Goal: Use online tool/utility: Utilize a website feature to perform a specific function

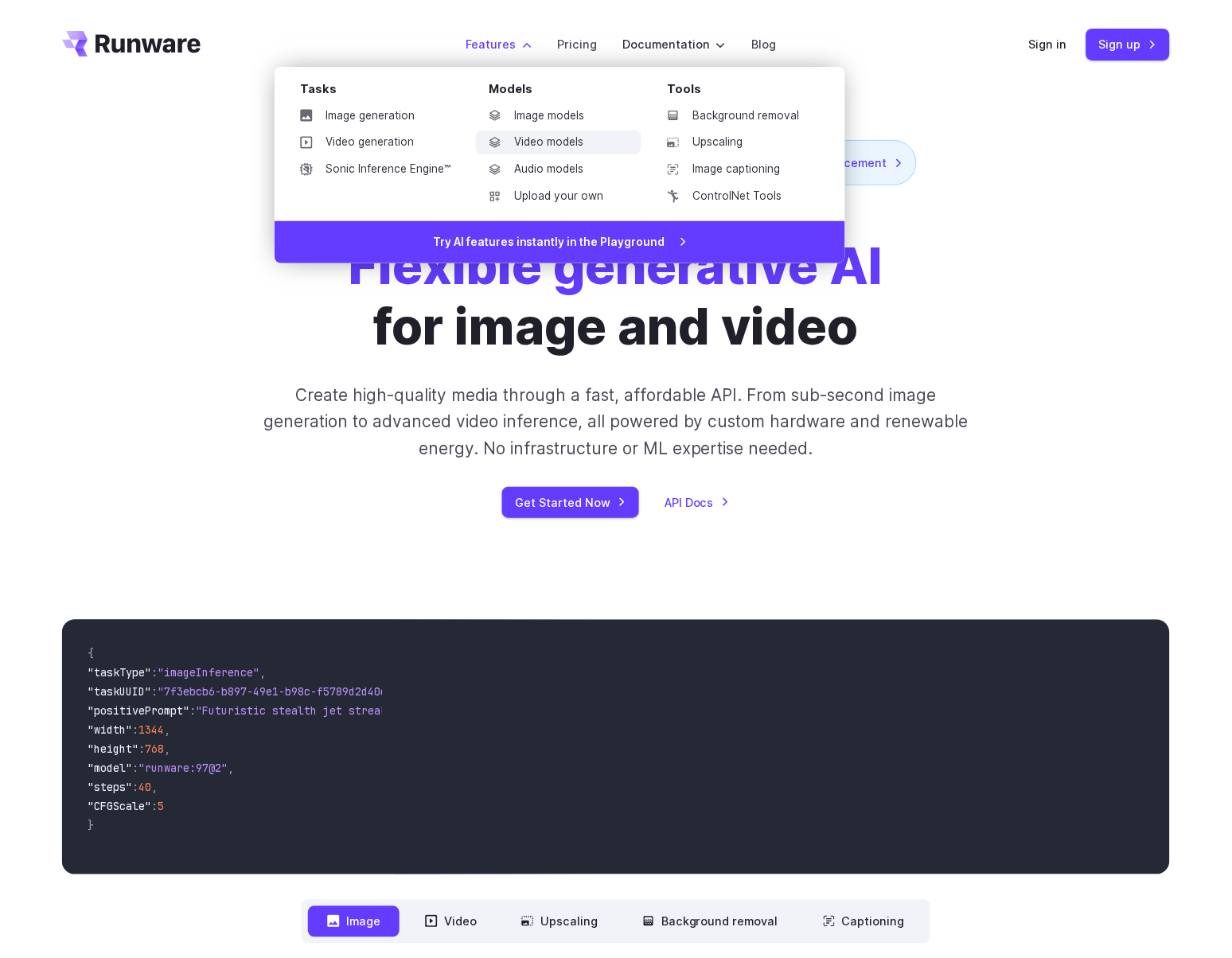
click at [547, 146] on link "Video models" at bounding box center [558, 142] width 166 height 24
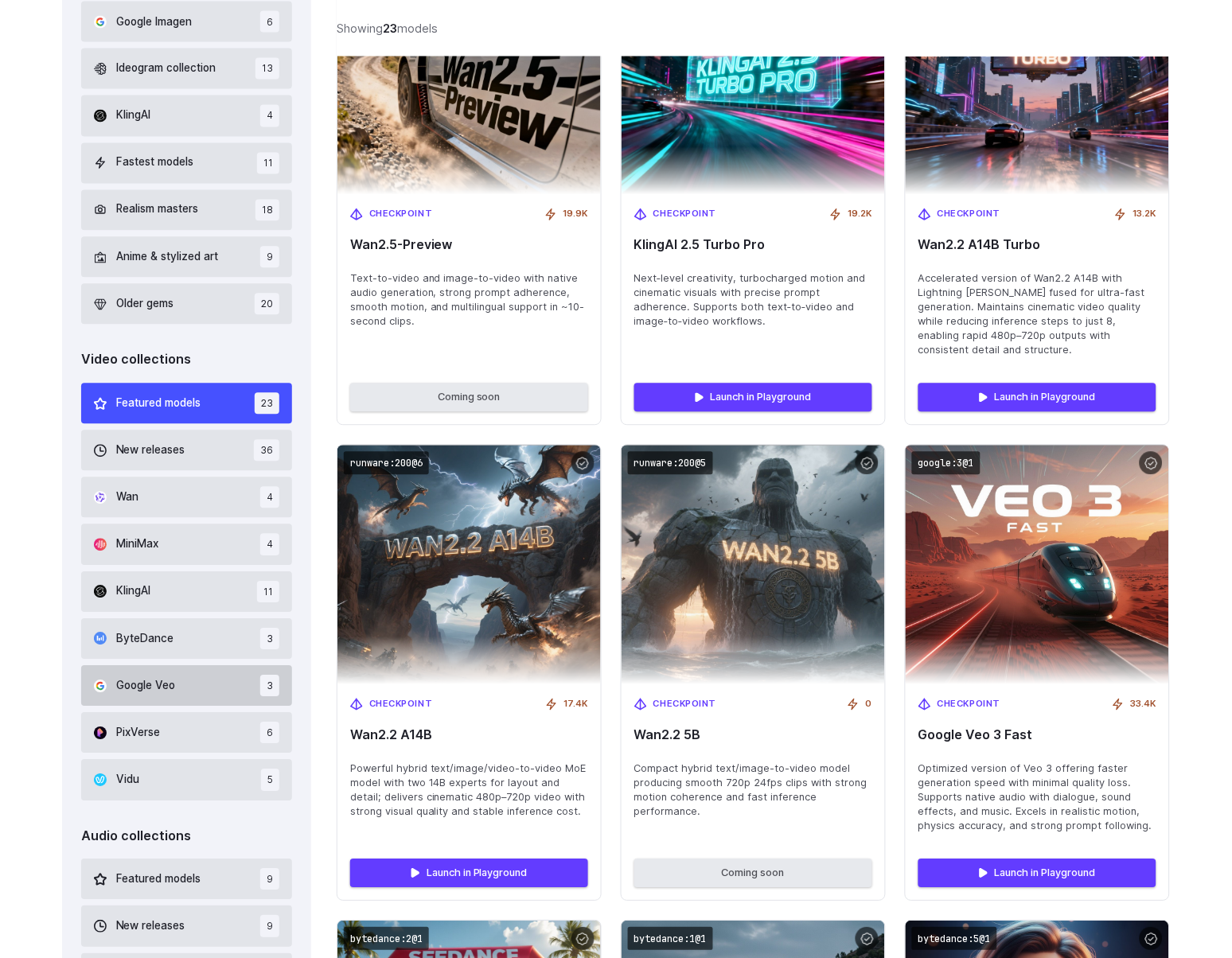
scroll to position [595, 0]
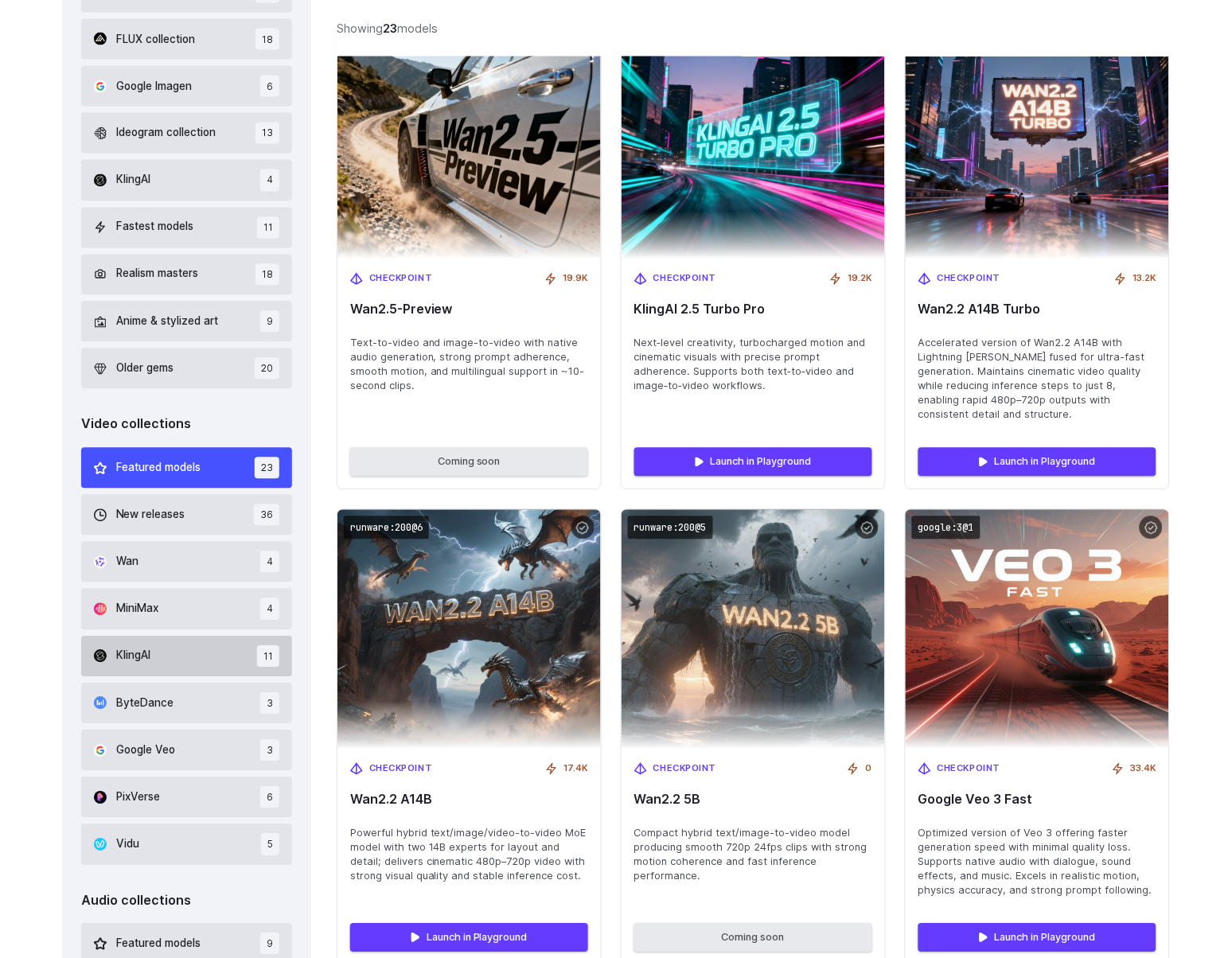
click at [138, 661] on span "KlingAI" at bounding box center [133, 657] width 34 height 18
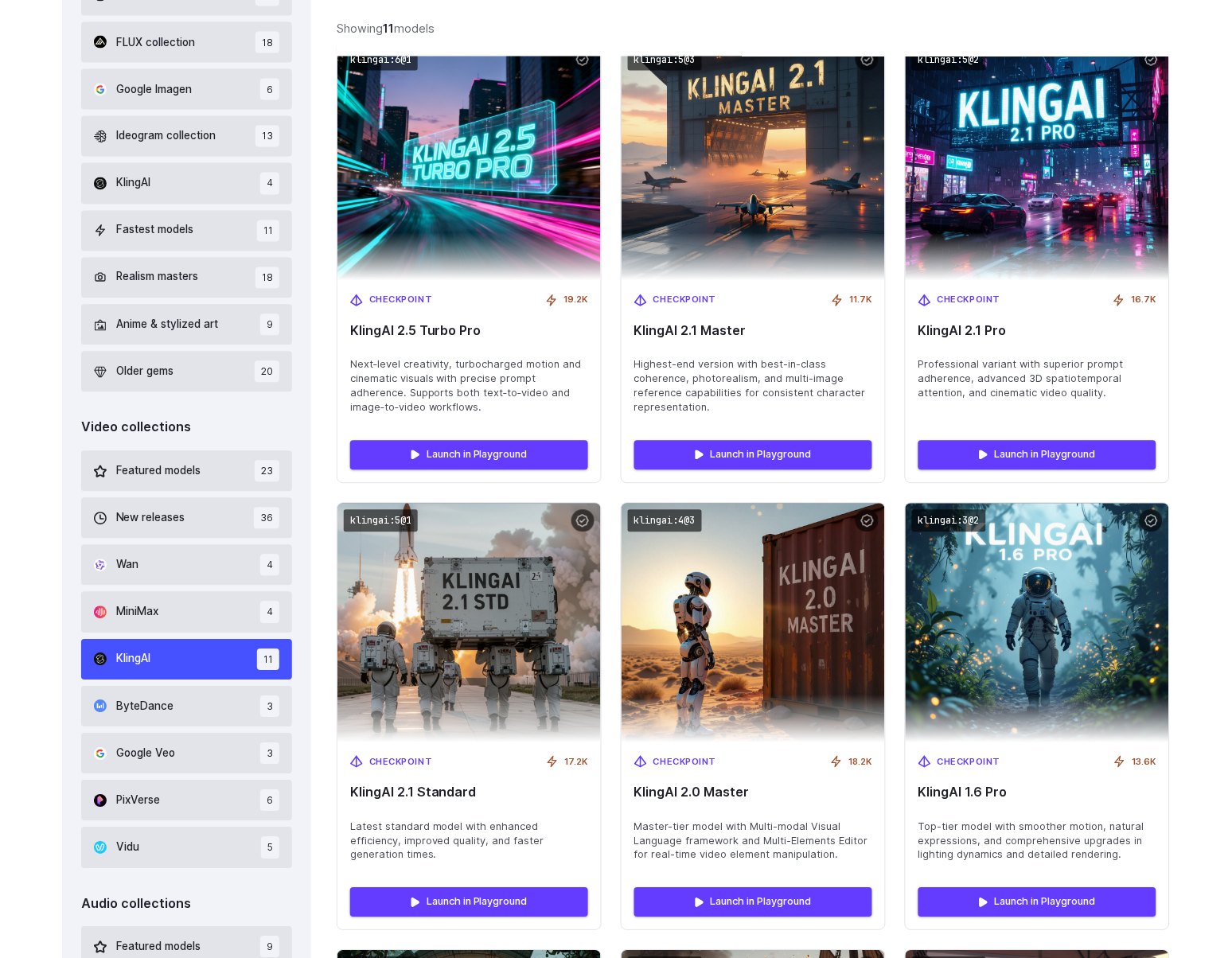
scroll to position [365, 0]
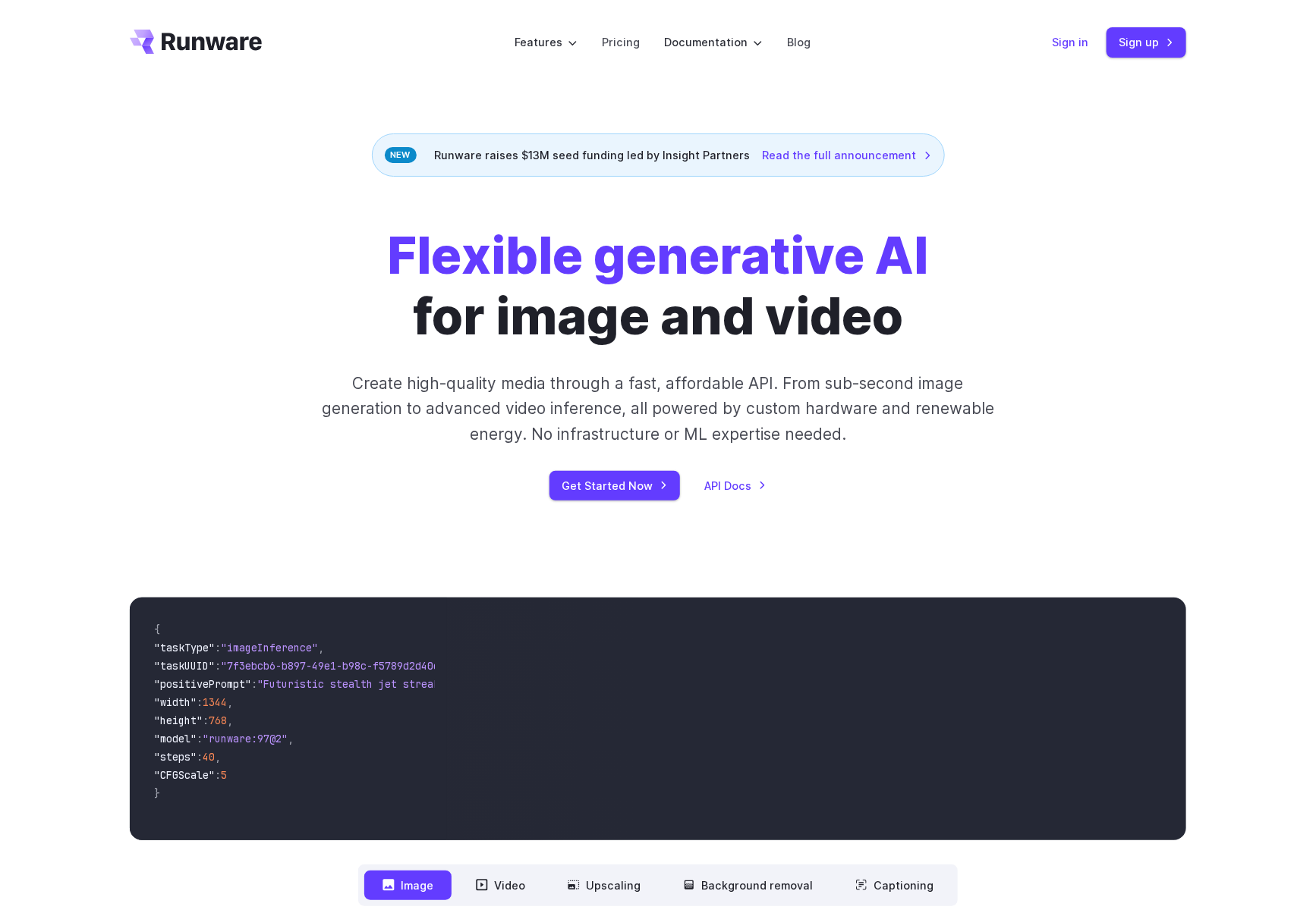
click at [1070, 43] on link "Sign in" at bounding box center [1069, 42] width 36 height 18
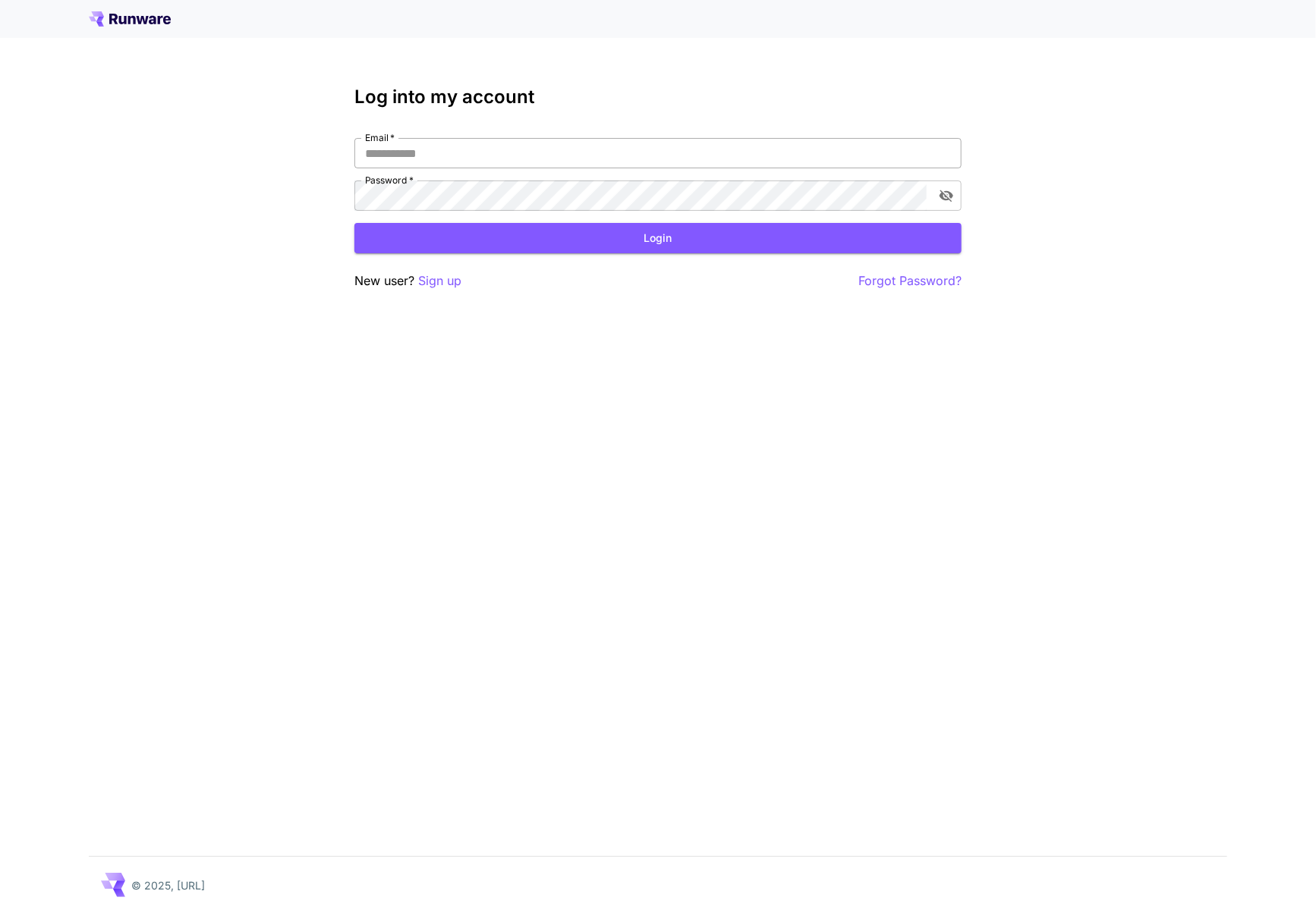
click at [498, 145] on input "Email   *" at bounding box center [657, 153] width 607 height 30
type input "**********"
click at [527, 231] on button "Login" at bounding box center [657, 238] width 607 height 31
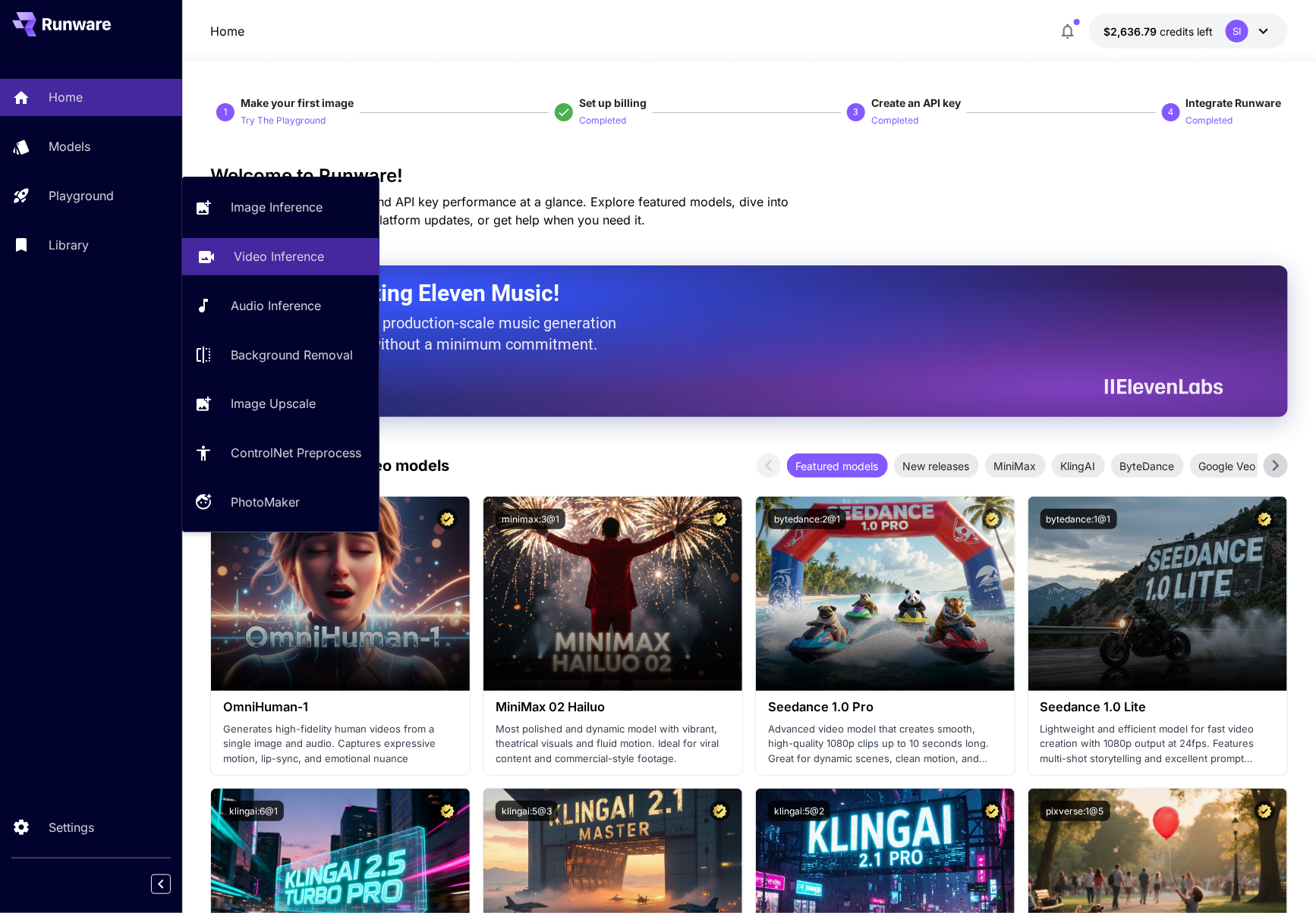
click at [271, 261] on p "Video Inference" at bounding box center [278, 257] width 90 height 19
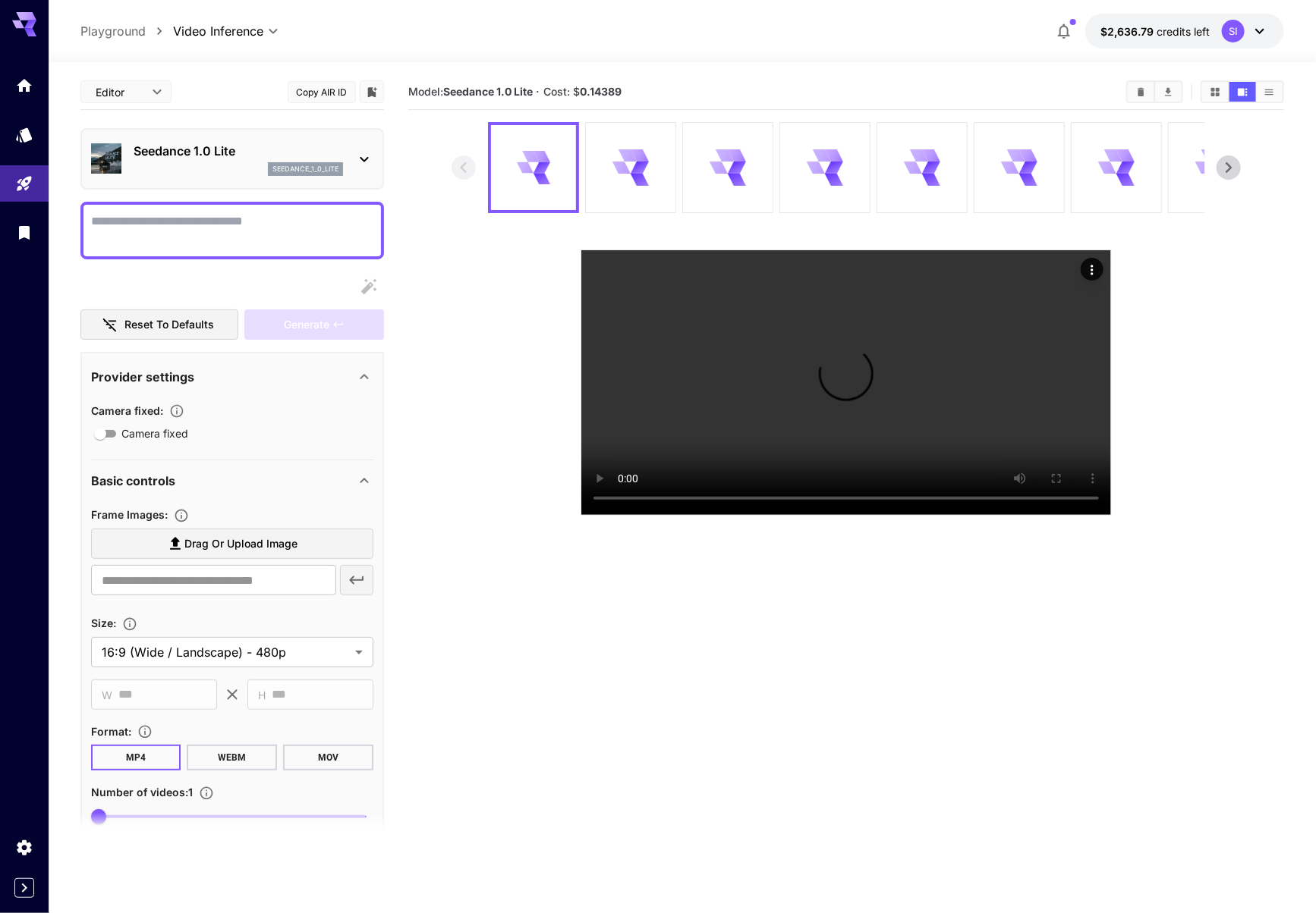
click at [213, 163] on div "seedance_1_0_lite" at bounding box center [238, 170] width 210 height 14
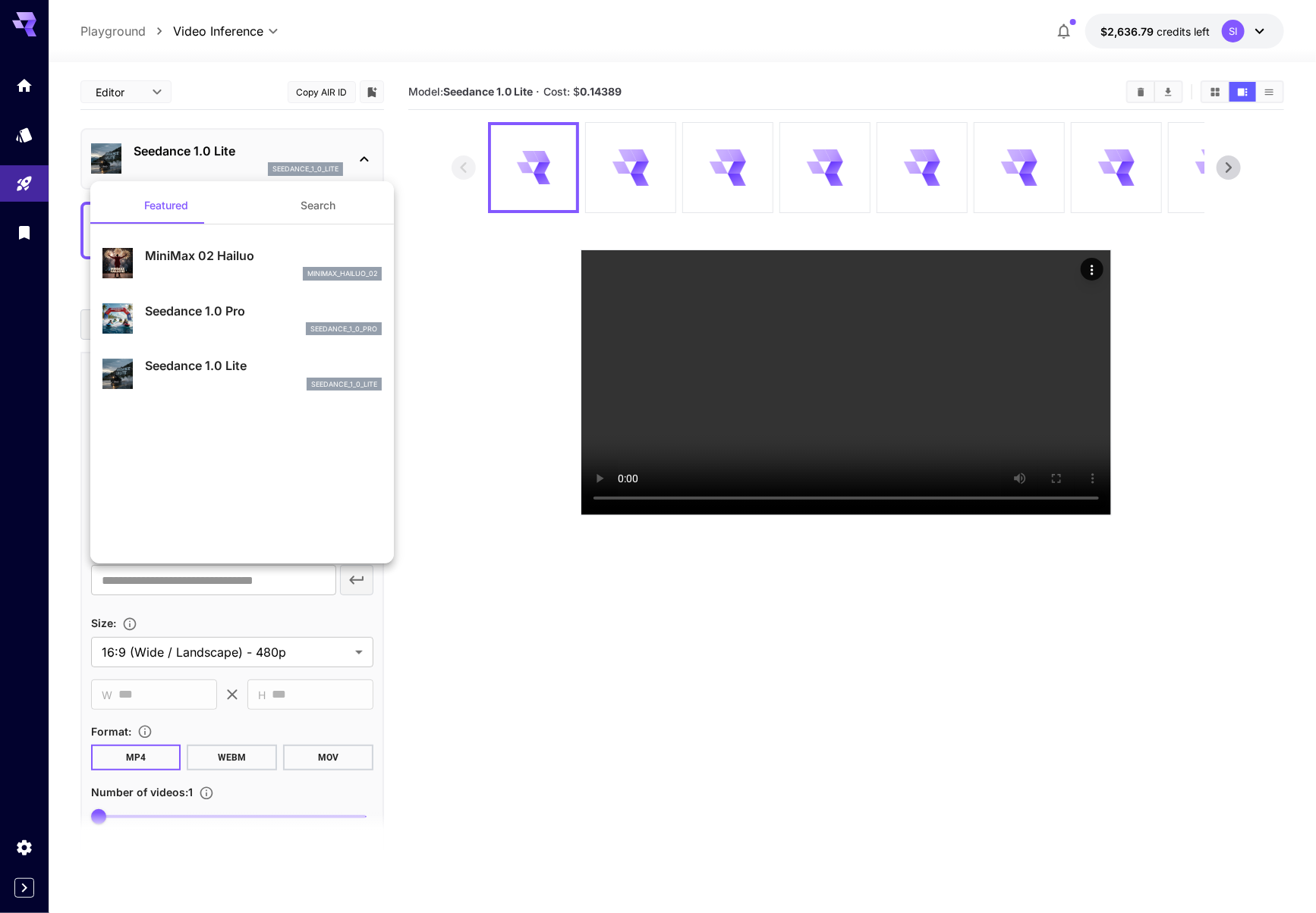
click at [230, 163] on div at bounding box center [658, 456] width 1316 height 913
